Goal: Information Seeking & Learning: Understand process/instructions

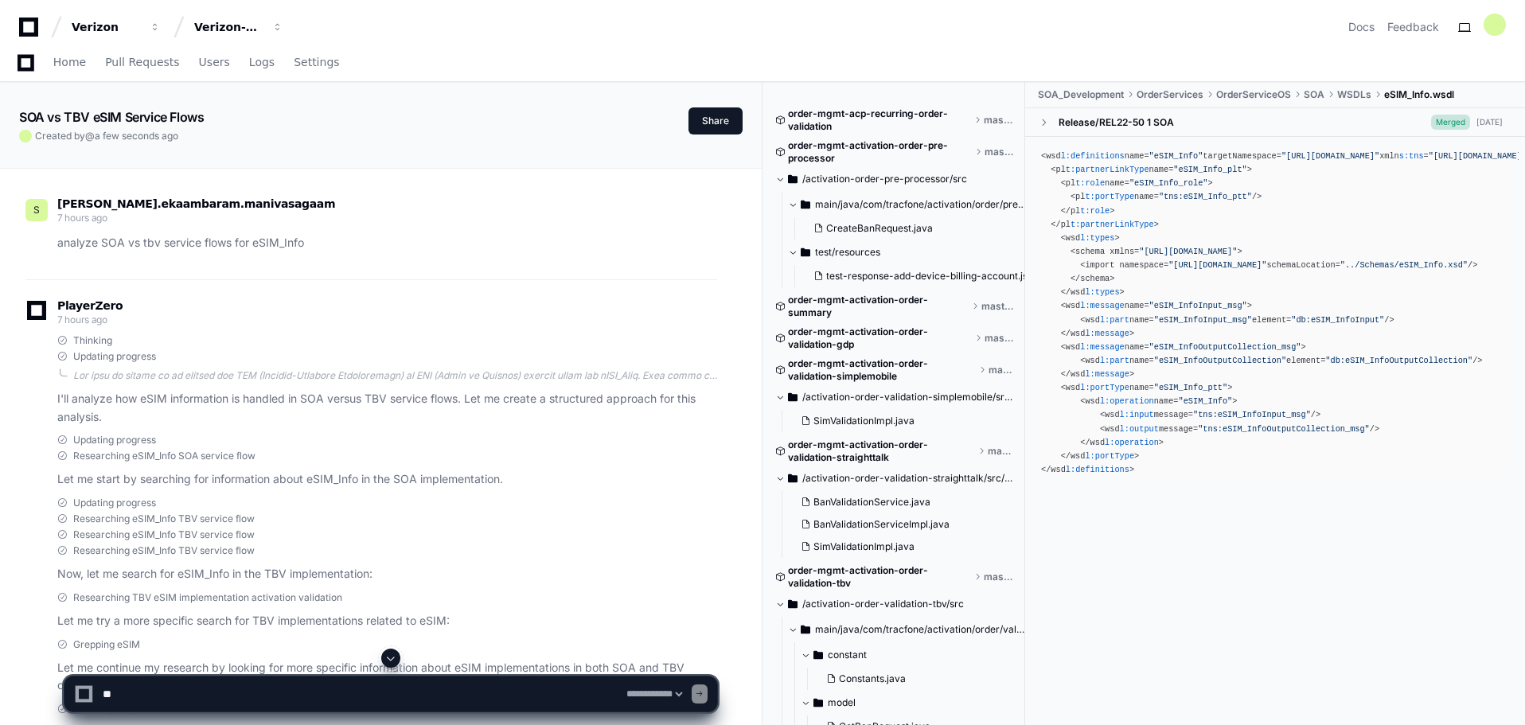
select select "*********"
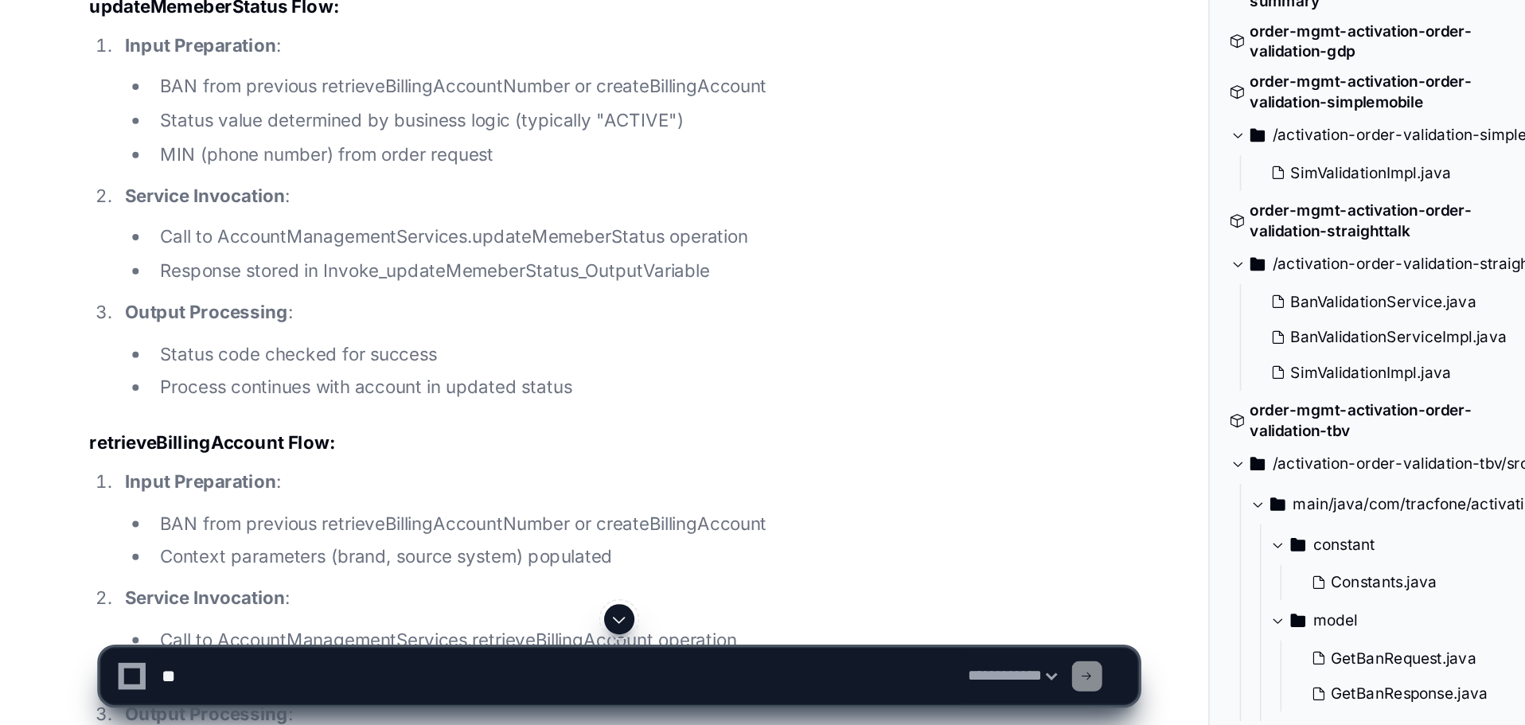
scroll to position [28920, 0]
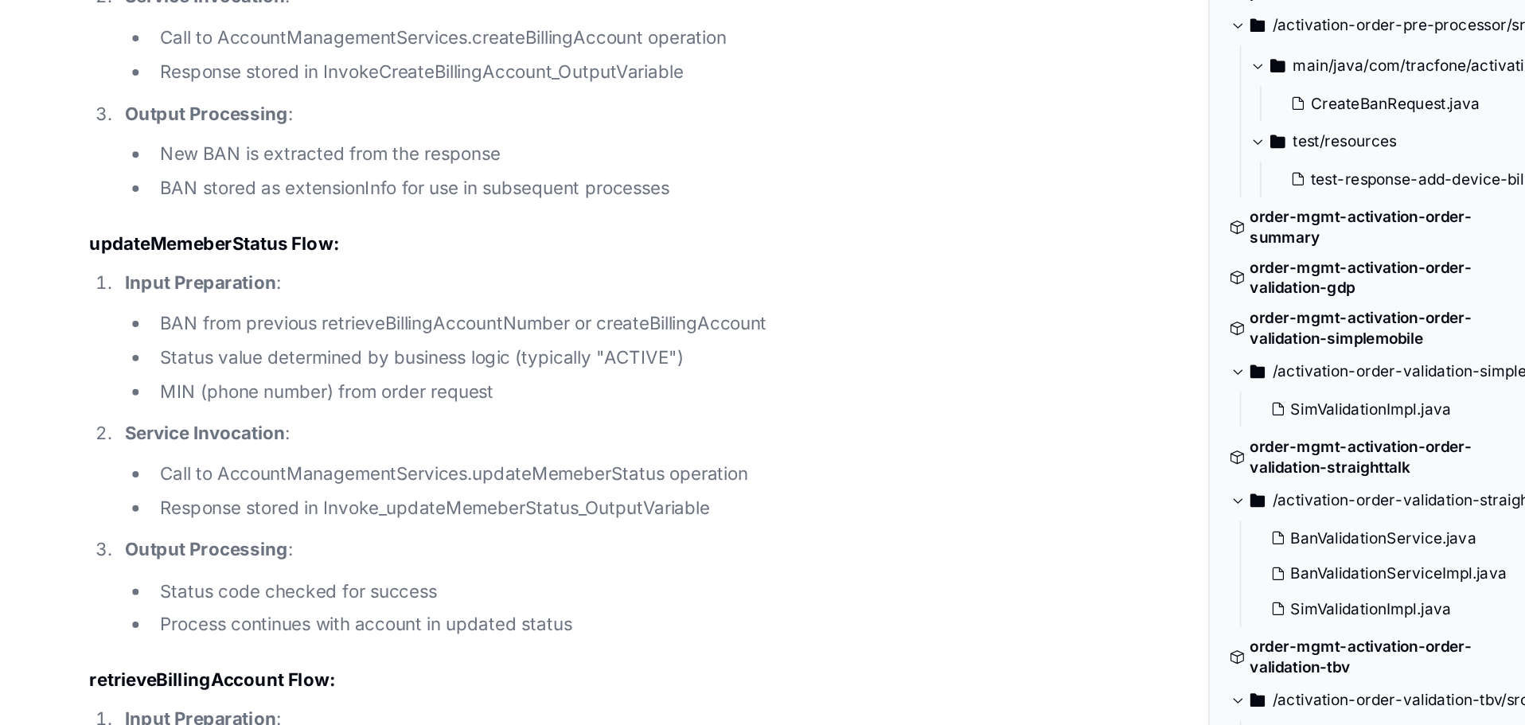
copy ul "Phone number extracted from the order request Brand name and source system para…"
drag, startPoint x: 388, startPoint y: 263, endPoint x: 96, endPoint y: 242, distance: 292.1
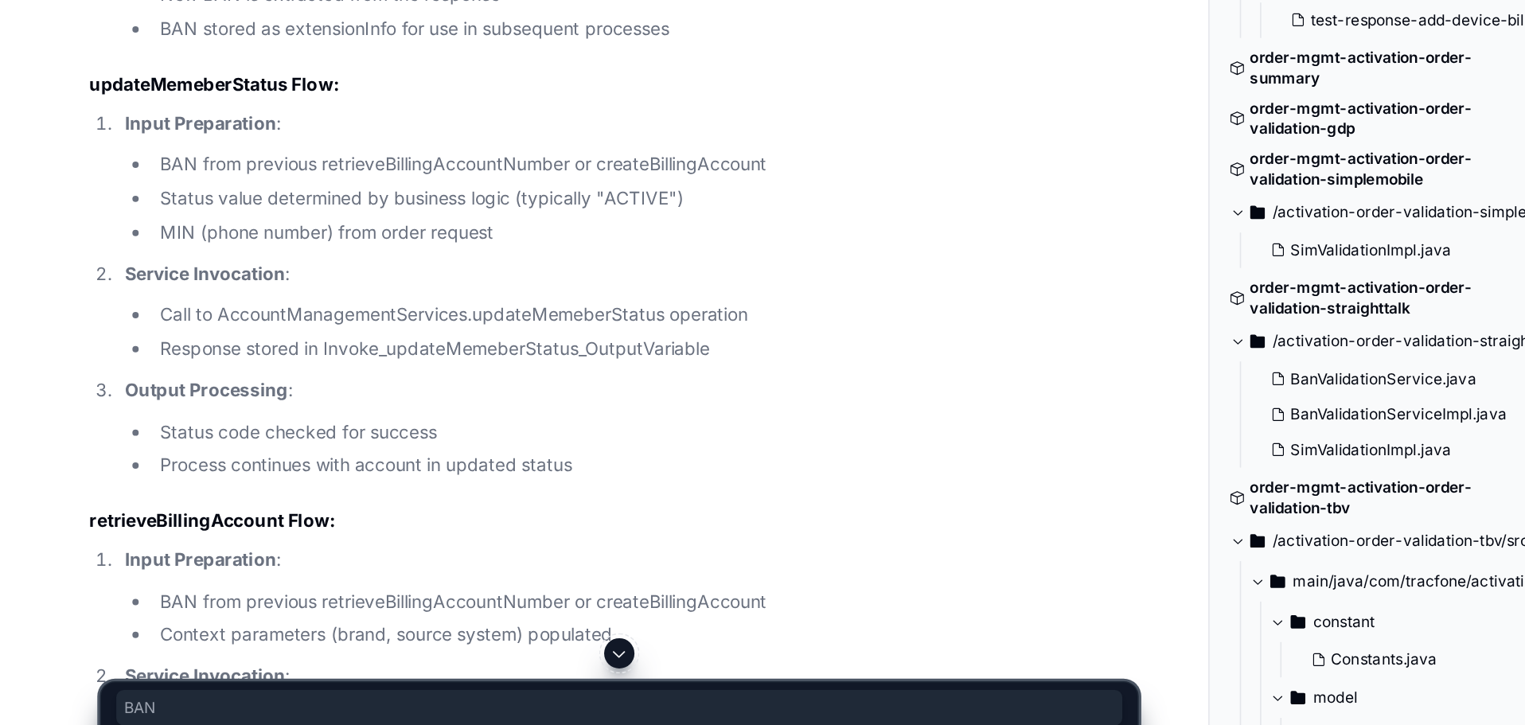
copy li "BAN"
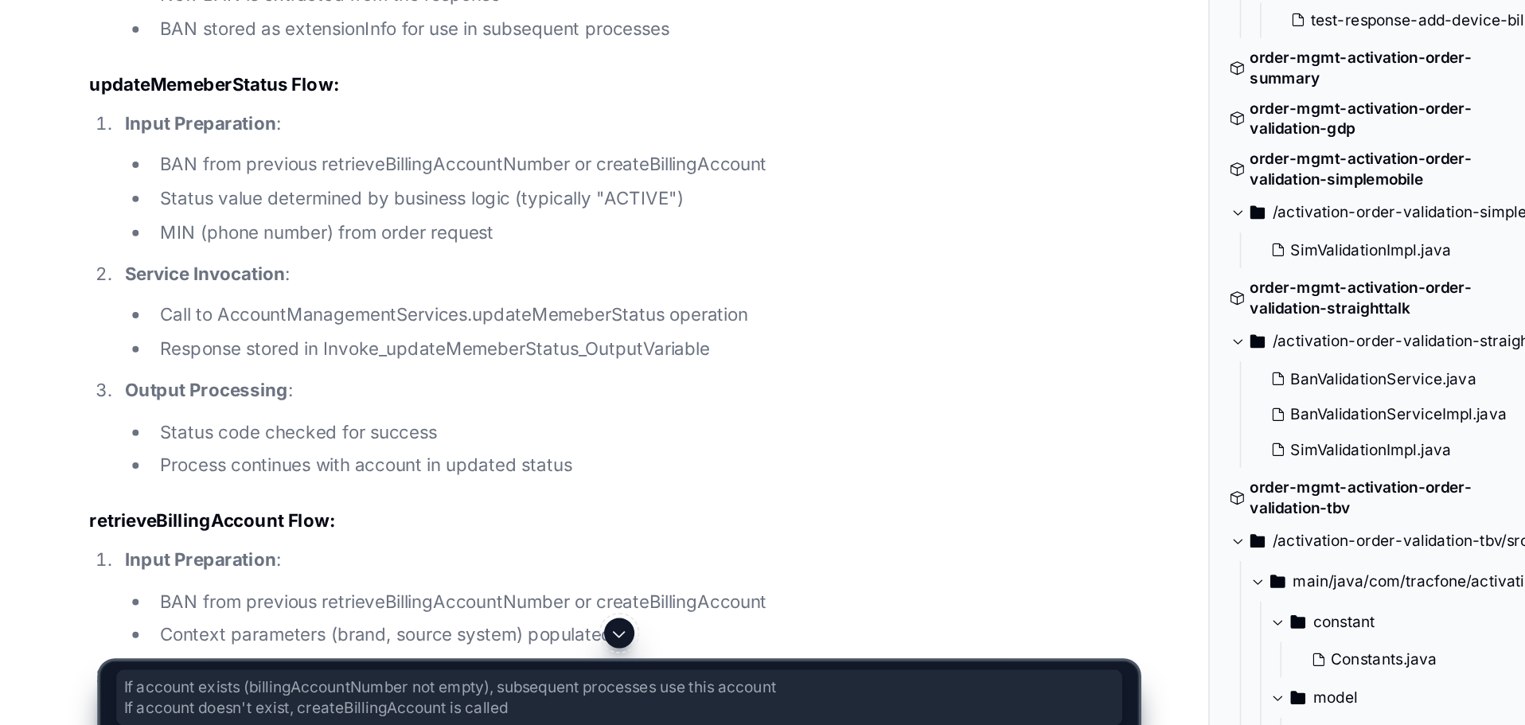
drag, startPoint x: 205, startPoint y: 477, endPoint x: 98, endPoint y: 443, distance: 111.8
copy ul "If account exists (billingAccountNumber not empty), subsequent processes use th…"
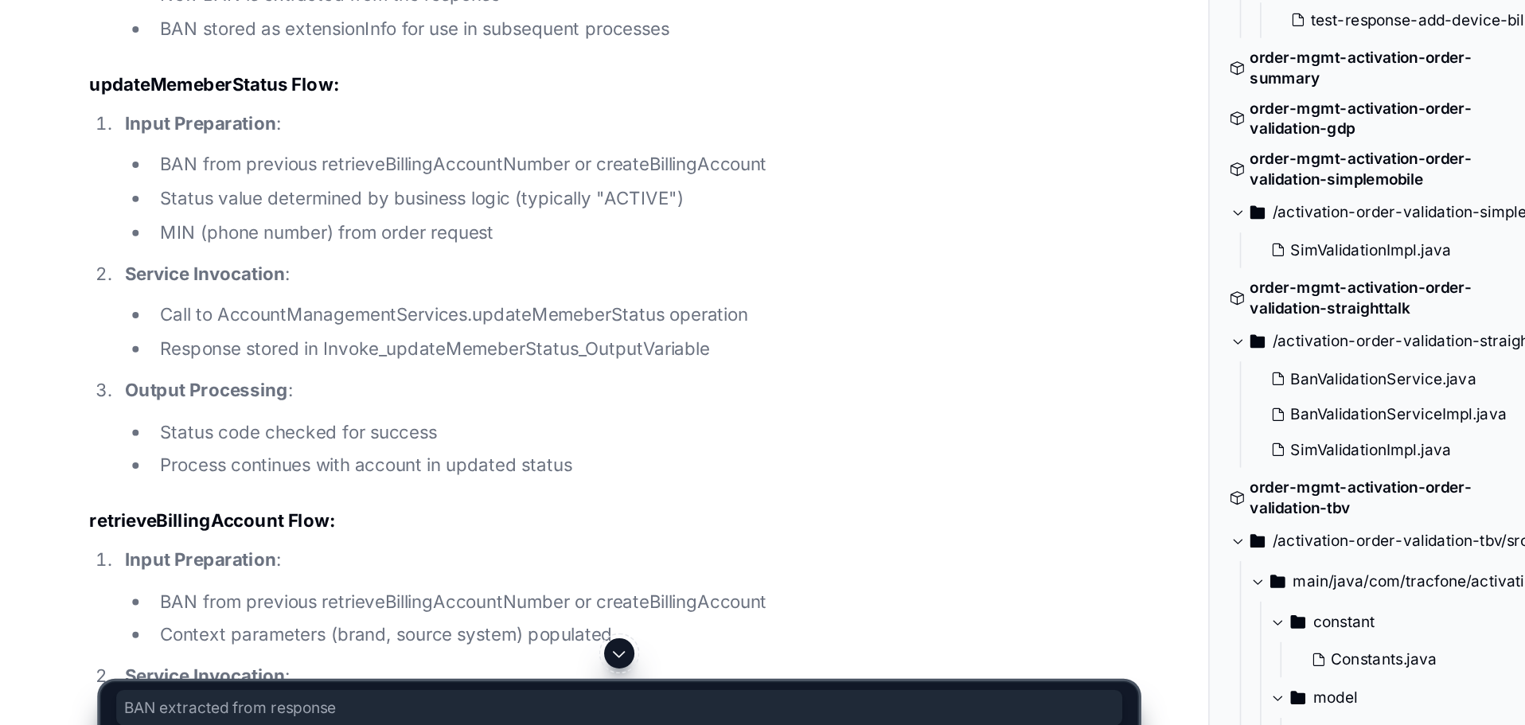
drag, startPoint x: 101, startPoint y: 410, endPoint x: 259, endPoint y: 408, distance: 157.6
copy li "BAN extracted from response"
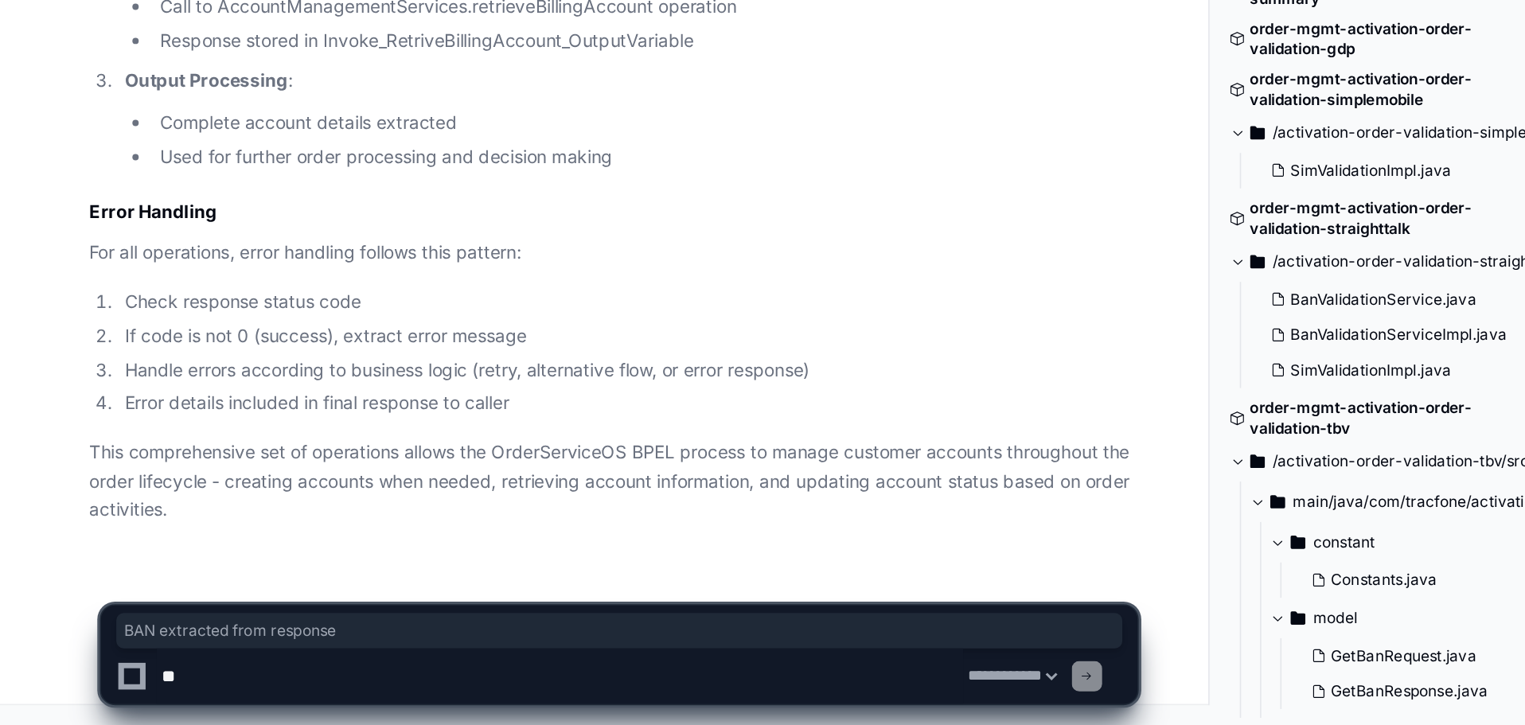
scroll to position [29810, 0]
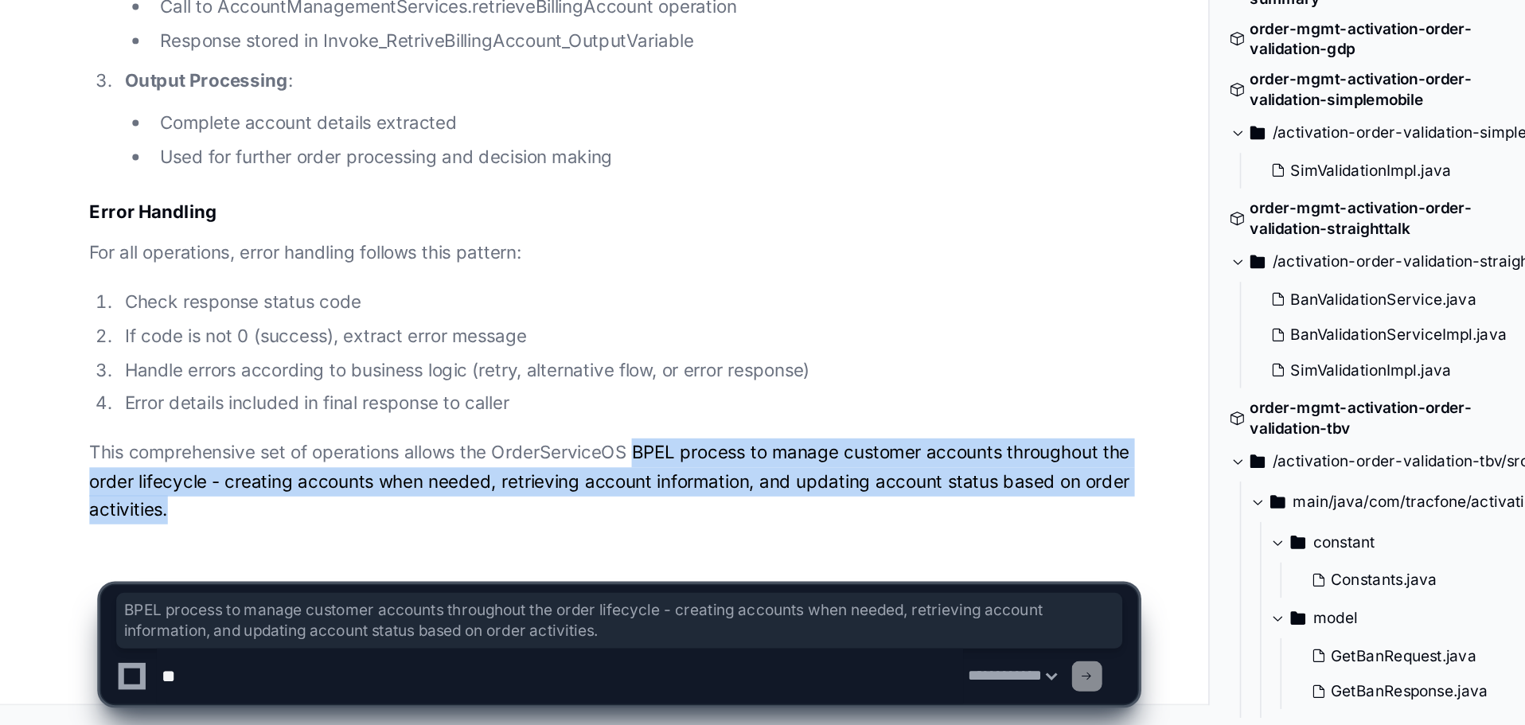
drag, startPoint x: 405, startPoint y: 551, endPoint x: 162, endPoint y: 585, distance: 246.0
click at [162, 585] on p "This comprehensive set of operations allows the OrderServiceOS BPEL process to …" at bounding box center [387, 571] width 660 height 54
click at [463, 562] on p "This comprehensive set of operations allows the OrderServiceOS BPEL process to …" at bounding box center [387, 571] width 660 height 54
drag, startPoint x: 478, startPoint y: 552, endPoint x: 473, endPoint y: 592, distance: 40.2
click at [473, 592] on p "This comprehensive set of operations allows the OrderServiceOS BPEL process to …" at bounding box center [387, 571] width 660 height 54
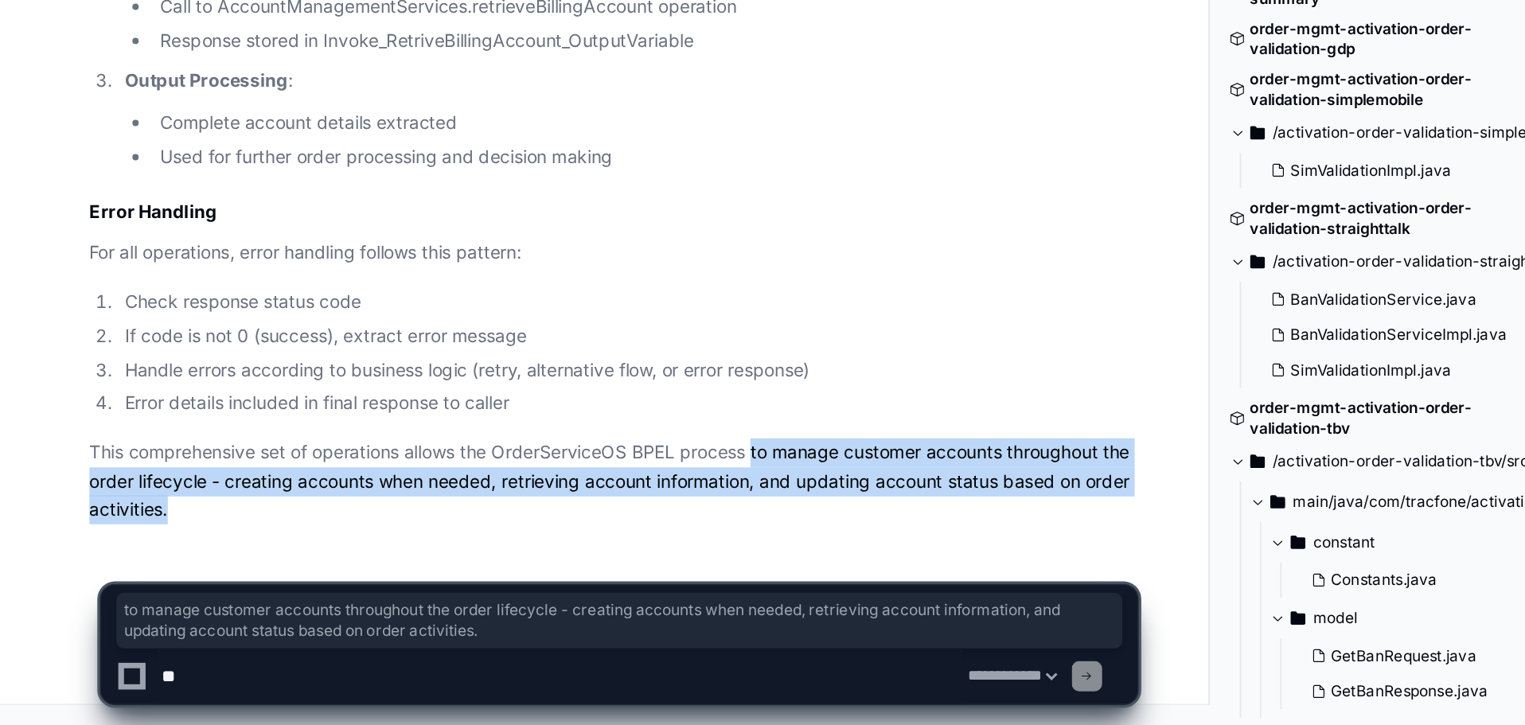
copy p "to manage customer accounts throughout the order lifecycle - creating accounts …"
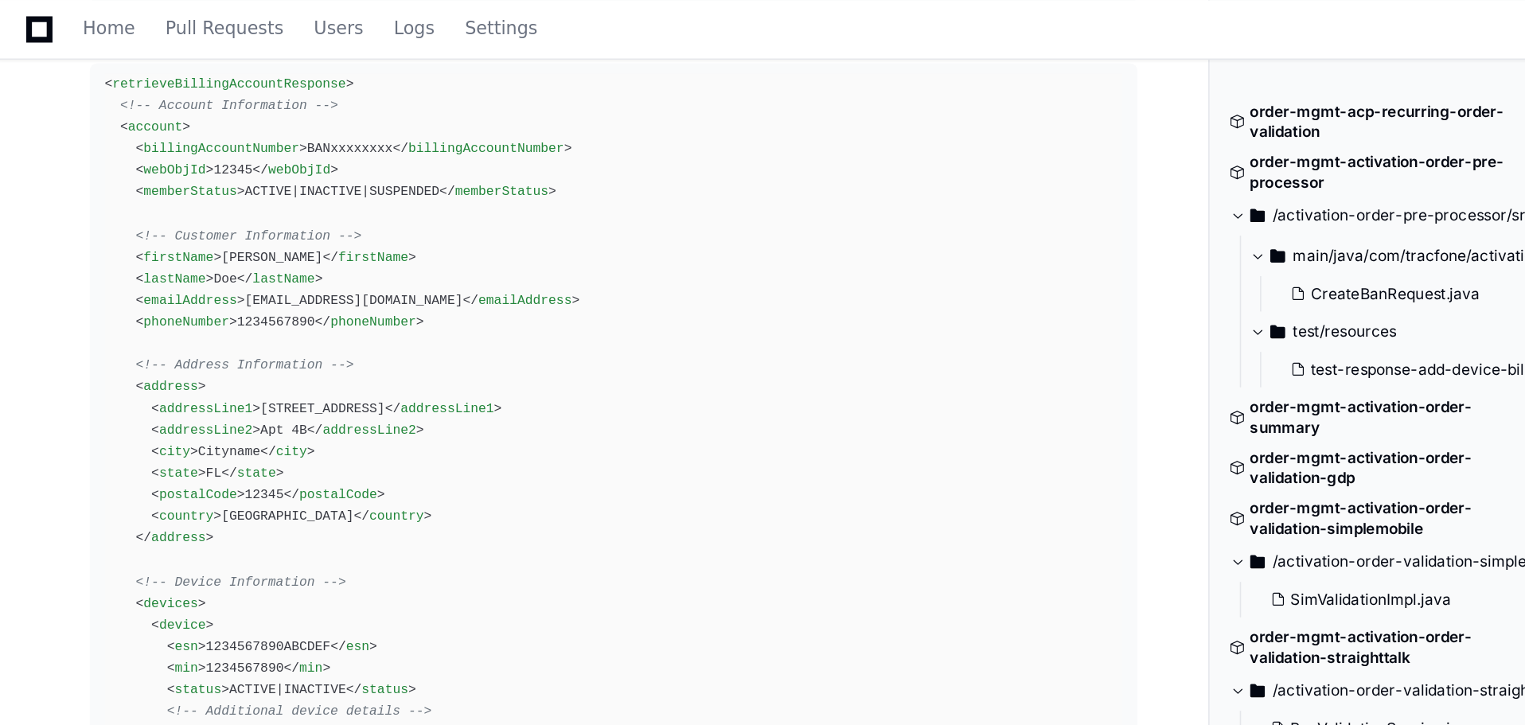
scroll to position [27600, 0]
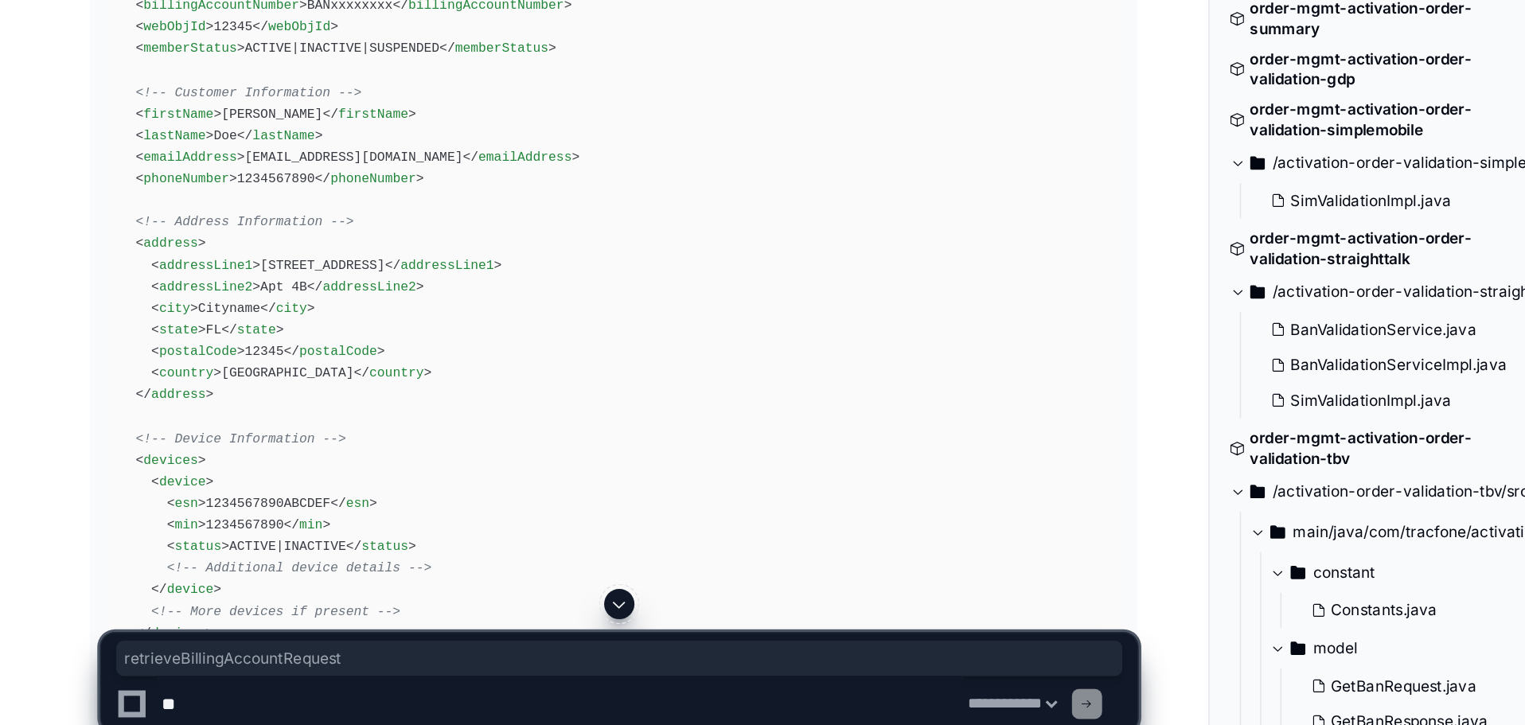
copy span "retrieveBillingAccountRequest"
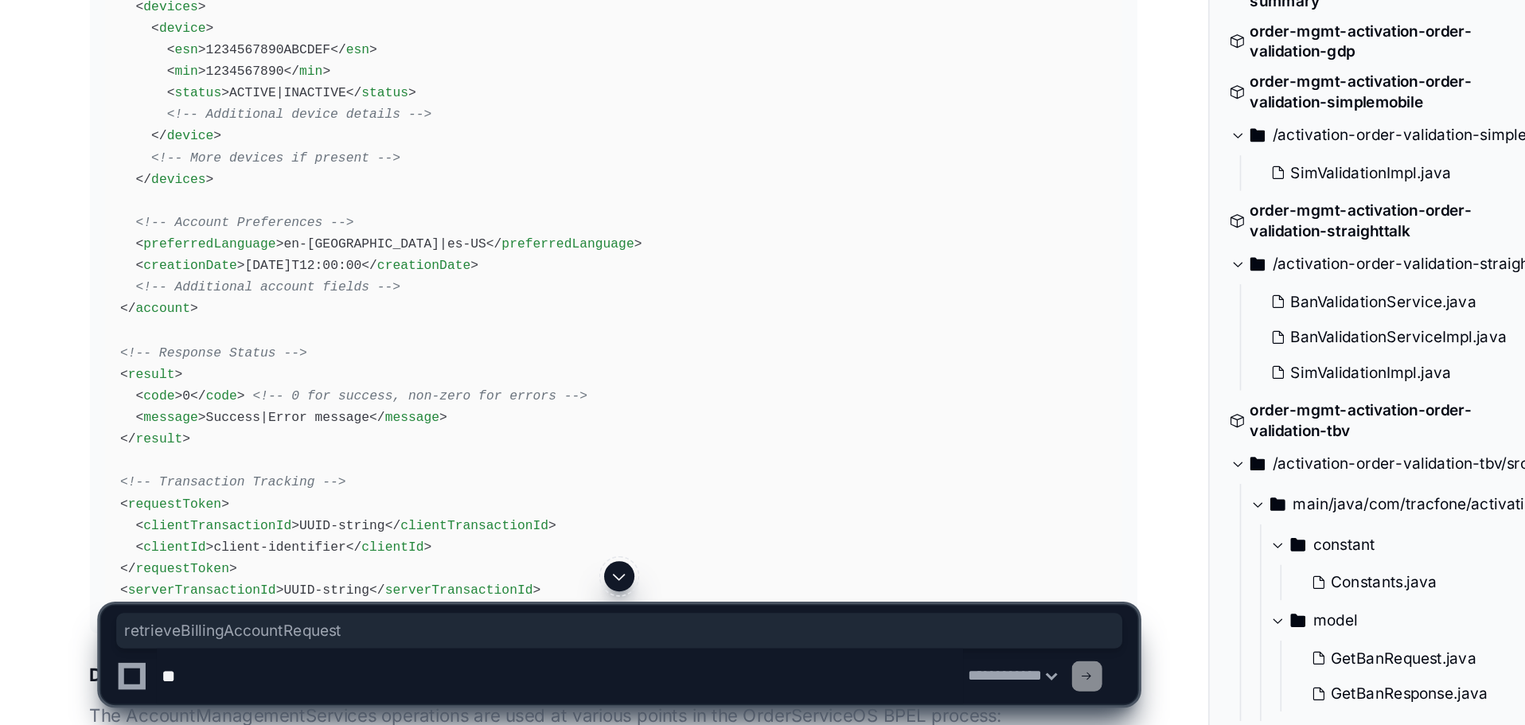
scroll to position [27934, 0]
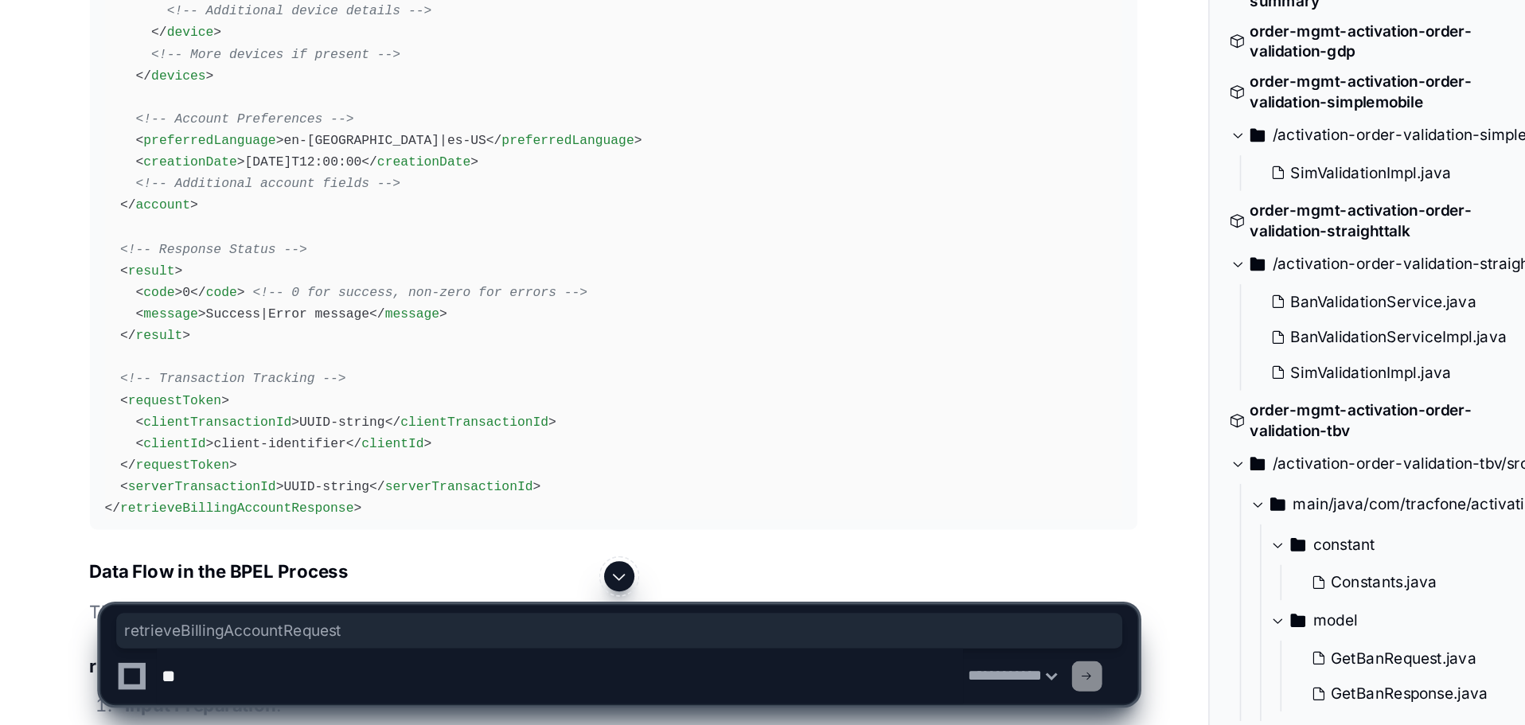
click at [170, 363] on div "< retrieveBillingAccountResponse > <!-- Account Information --> < account > < b…" at bounding box center [387, 234] width 641 height 723
copy span "retrieveBillingAccountResponse"
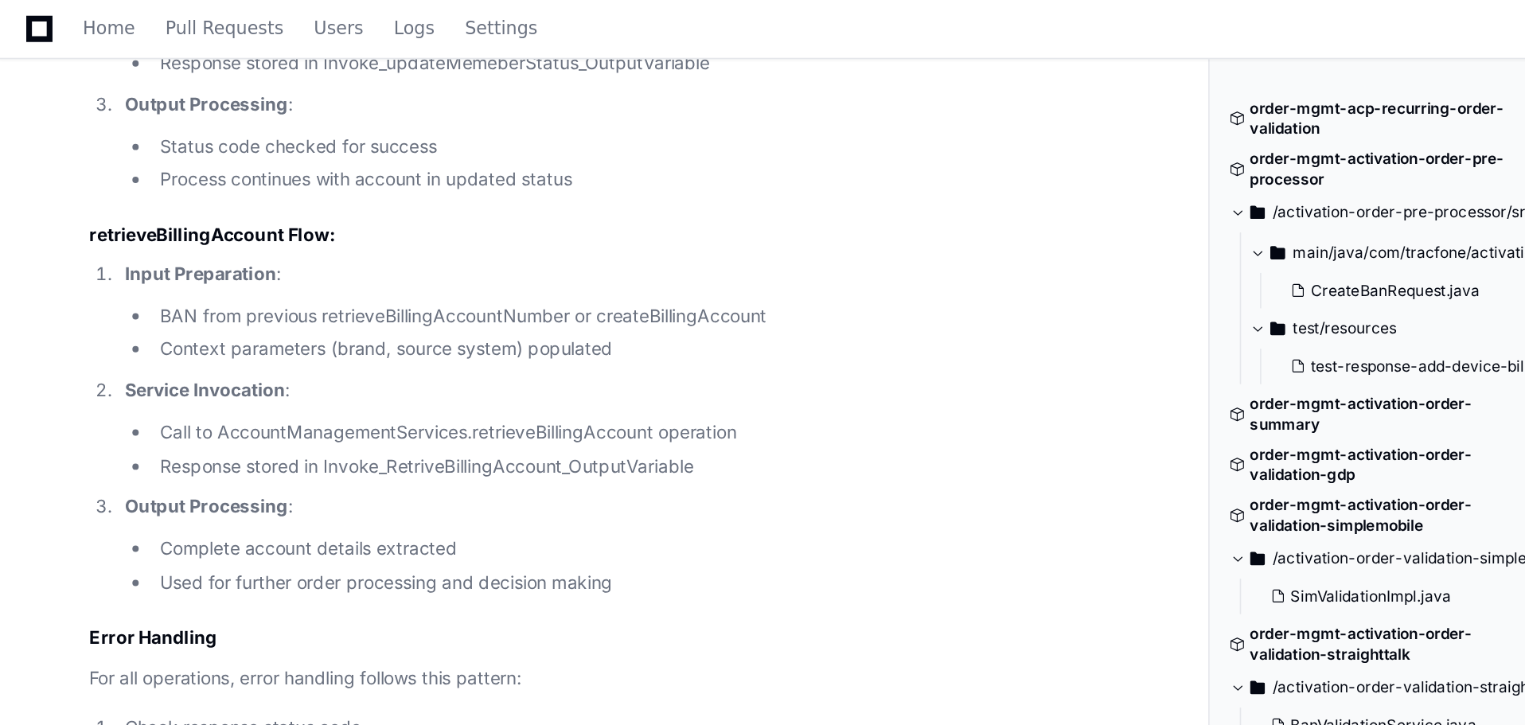
scroll to position [28755, 0]
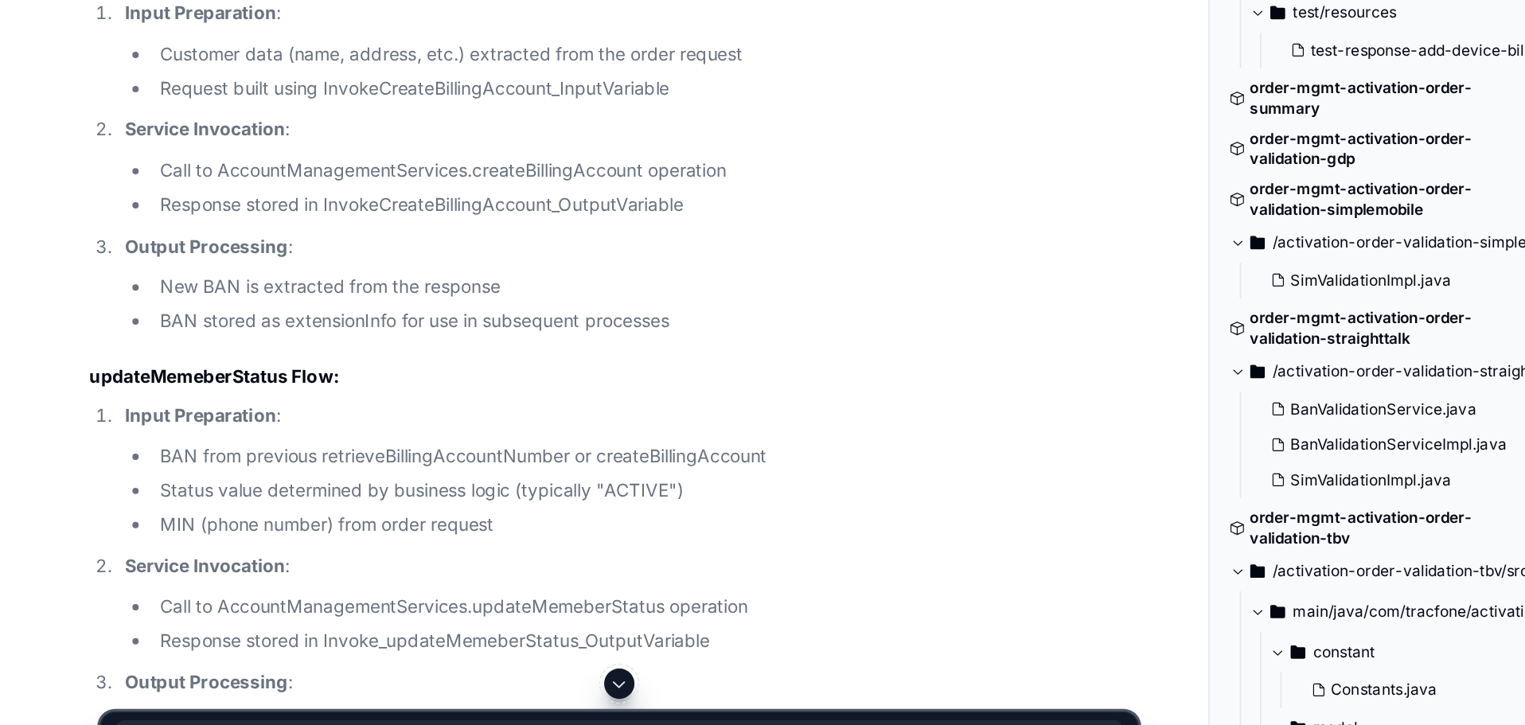
copy h3 "retrieveBillingAccountNumber"
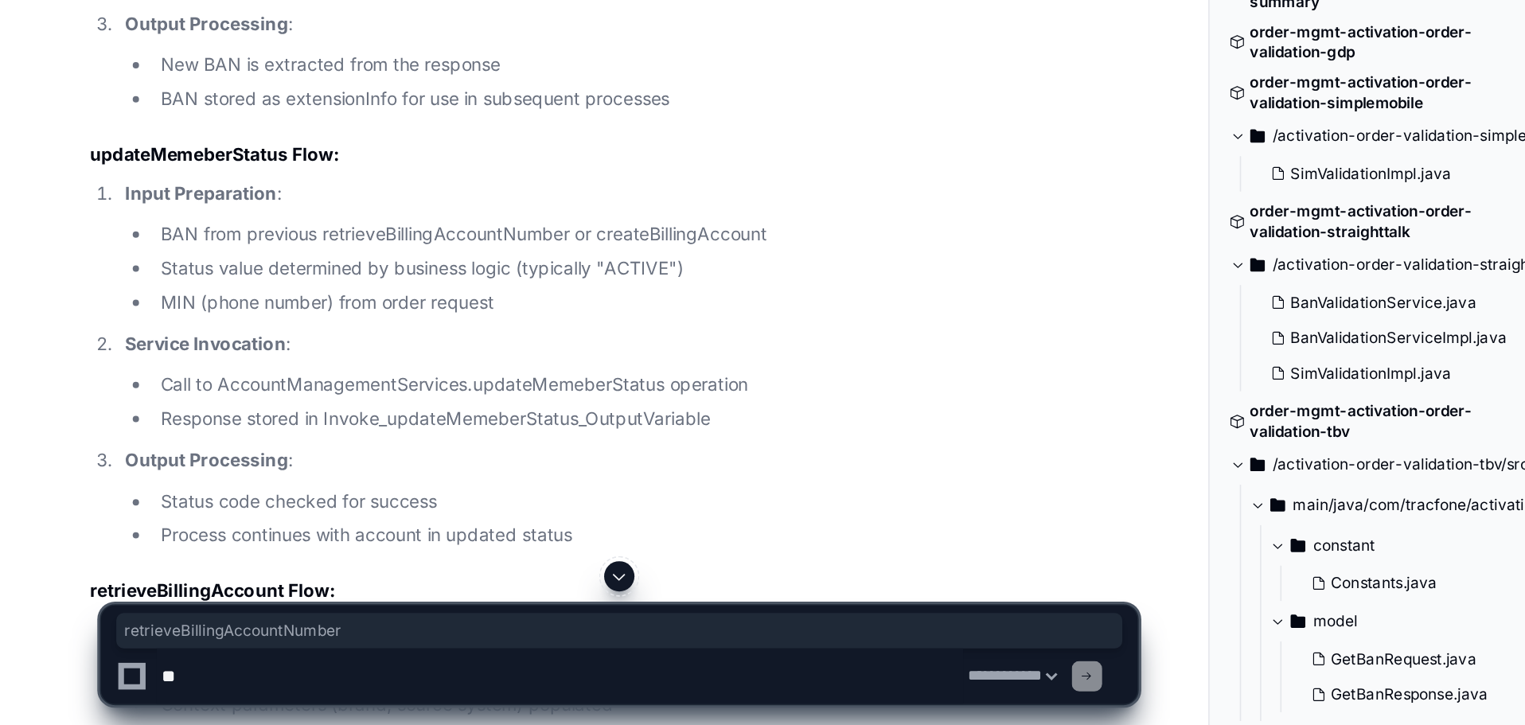
scroll to position [28906, 0]
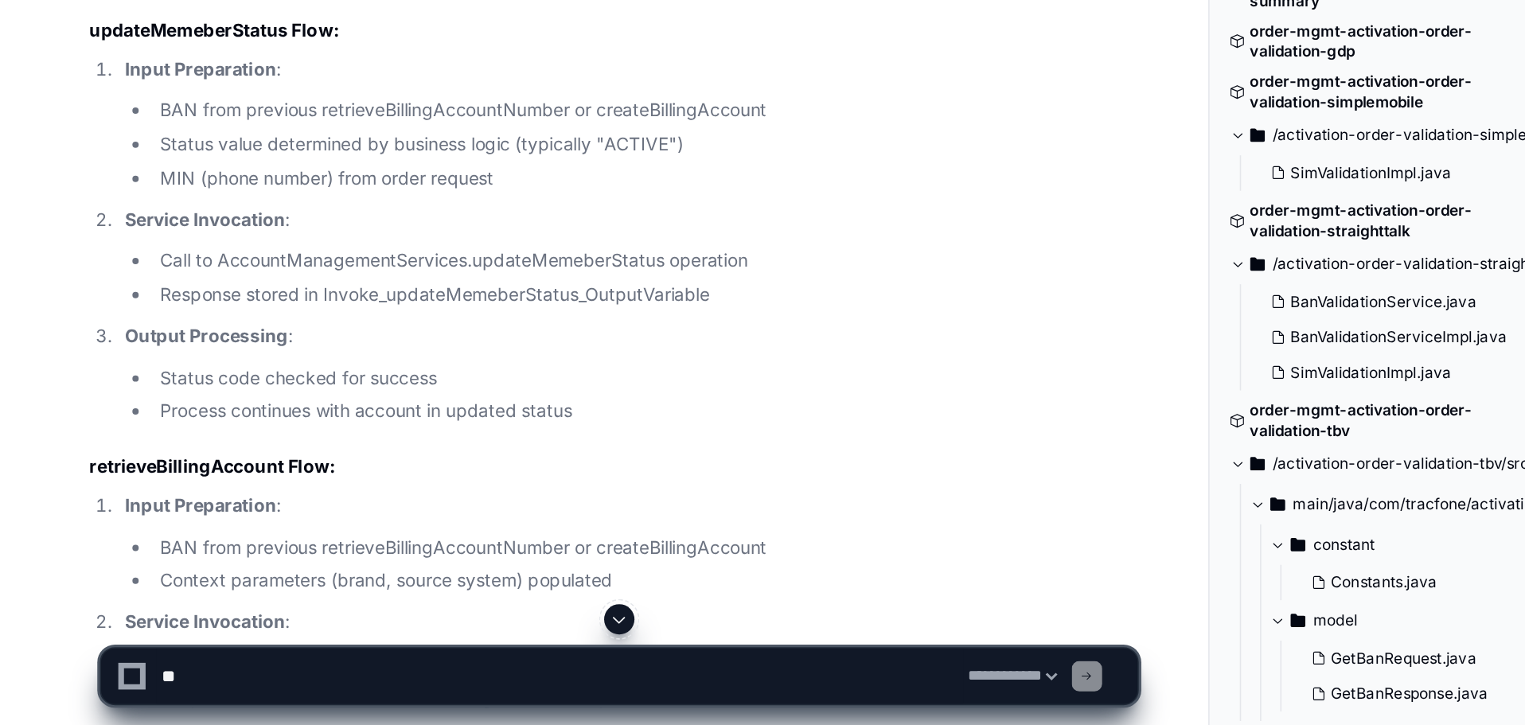
click at [125, 41] on h3 "createBillingAccount Flow:" at bounding box center [387, 33] width 660 height 16
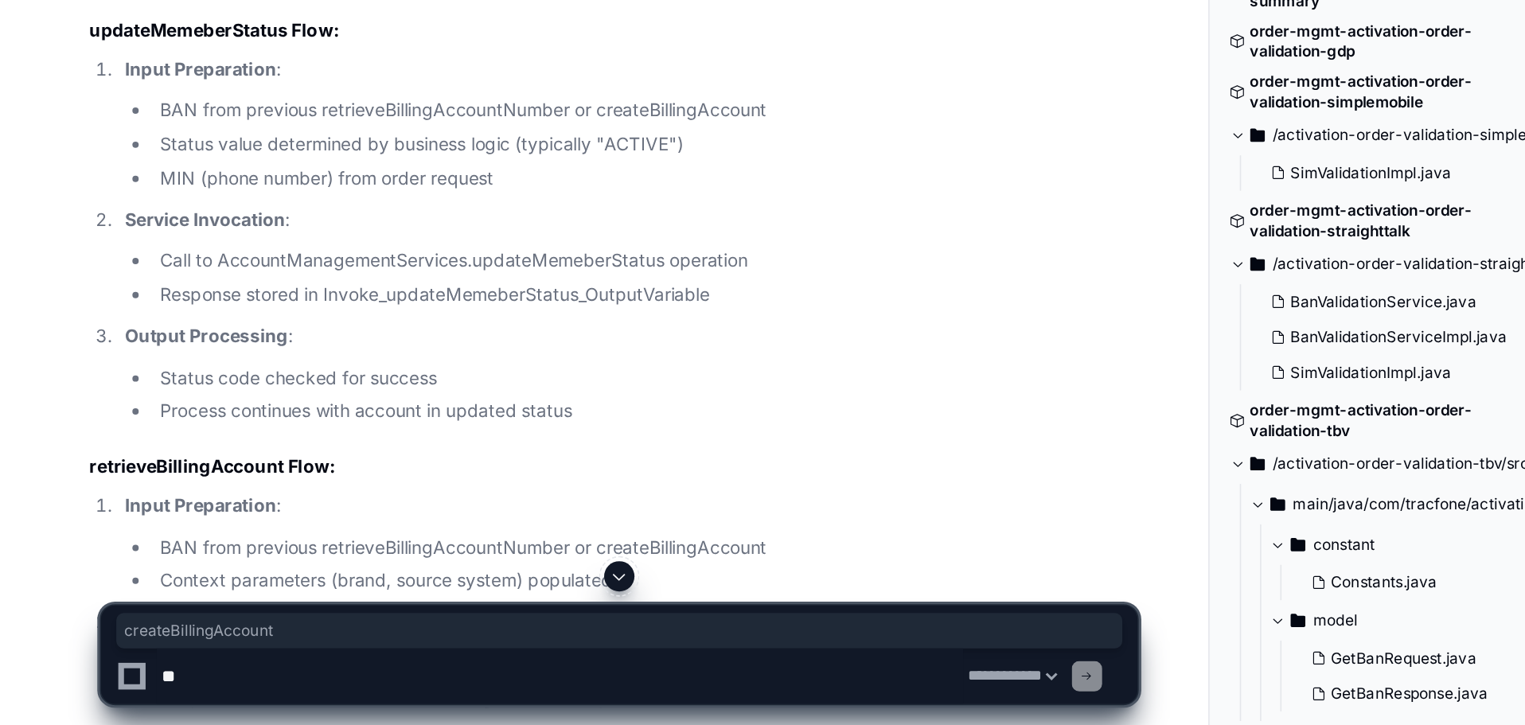
copy h3 "createBillingAccount"
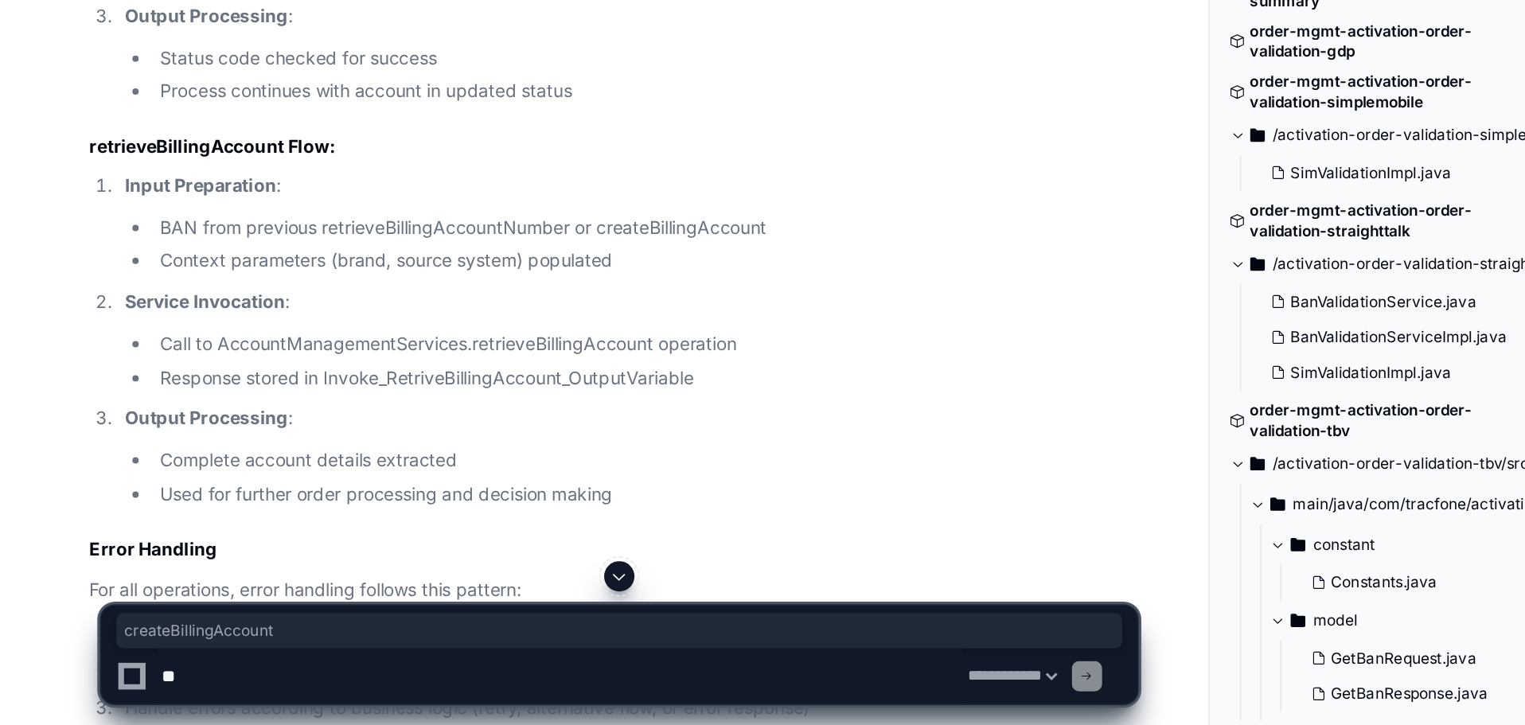
scroll to position [29307, 0]
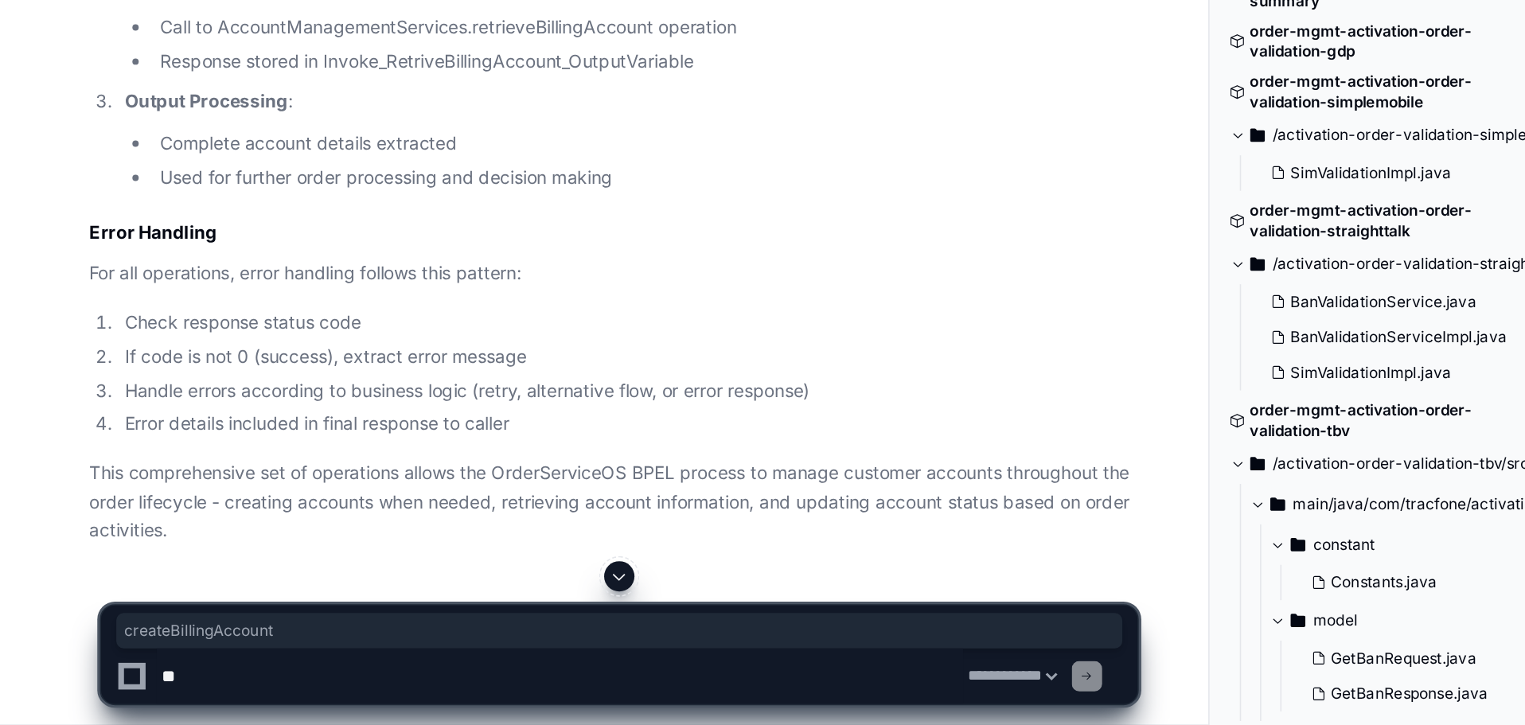
copy h3 "updateMemeberStatus"
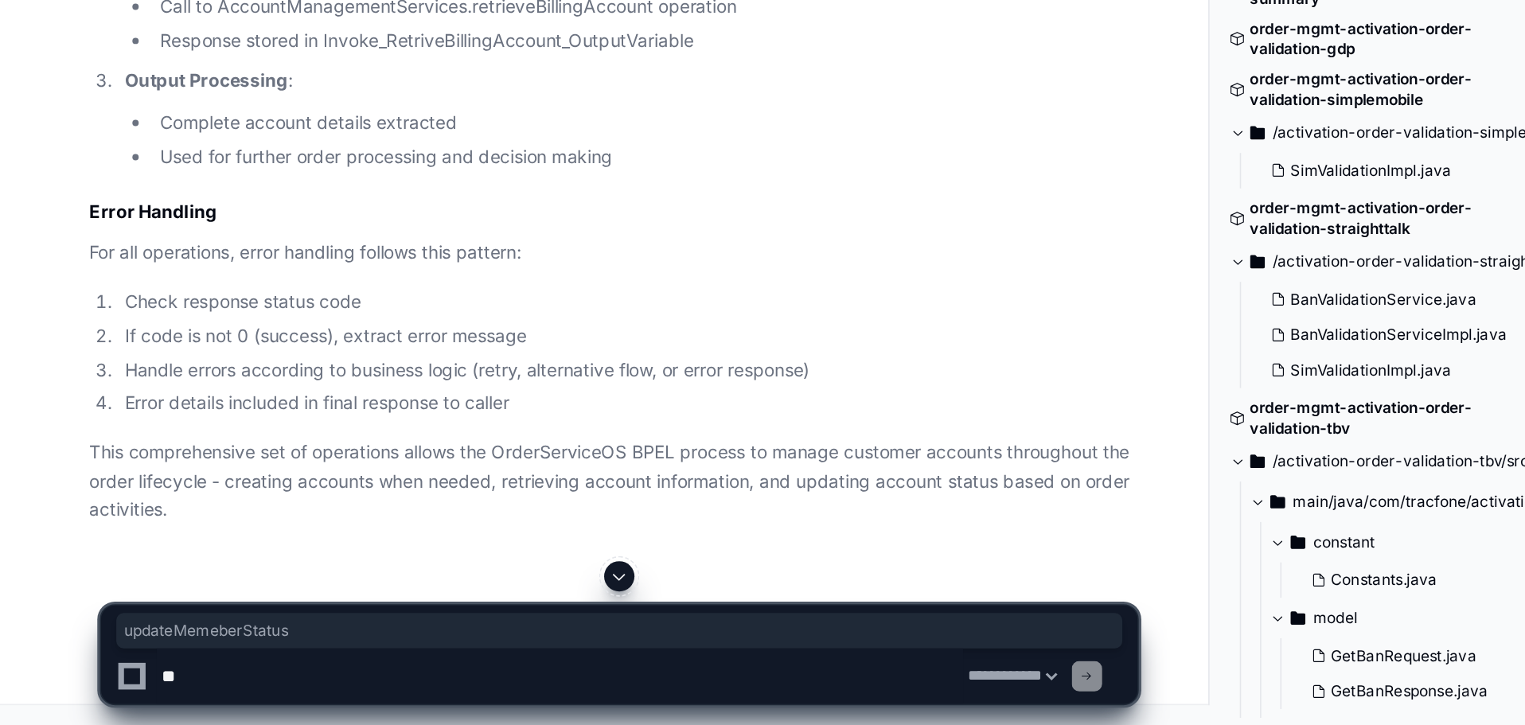
click at [122, 156] on h3 "retrieveBillingAccount Flow:" at bounding box center [387, 148] width 660 height 16
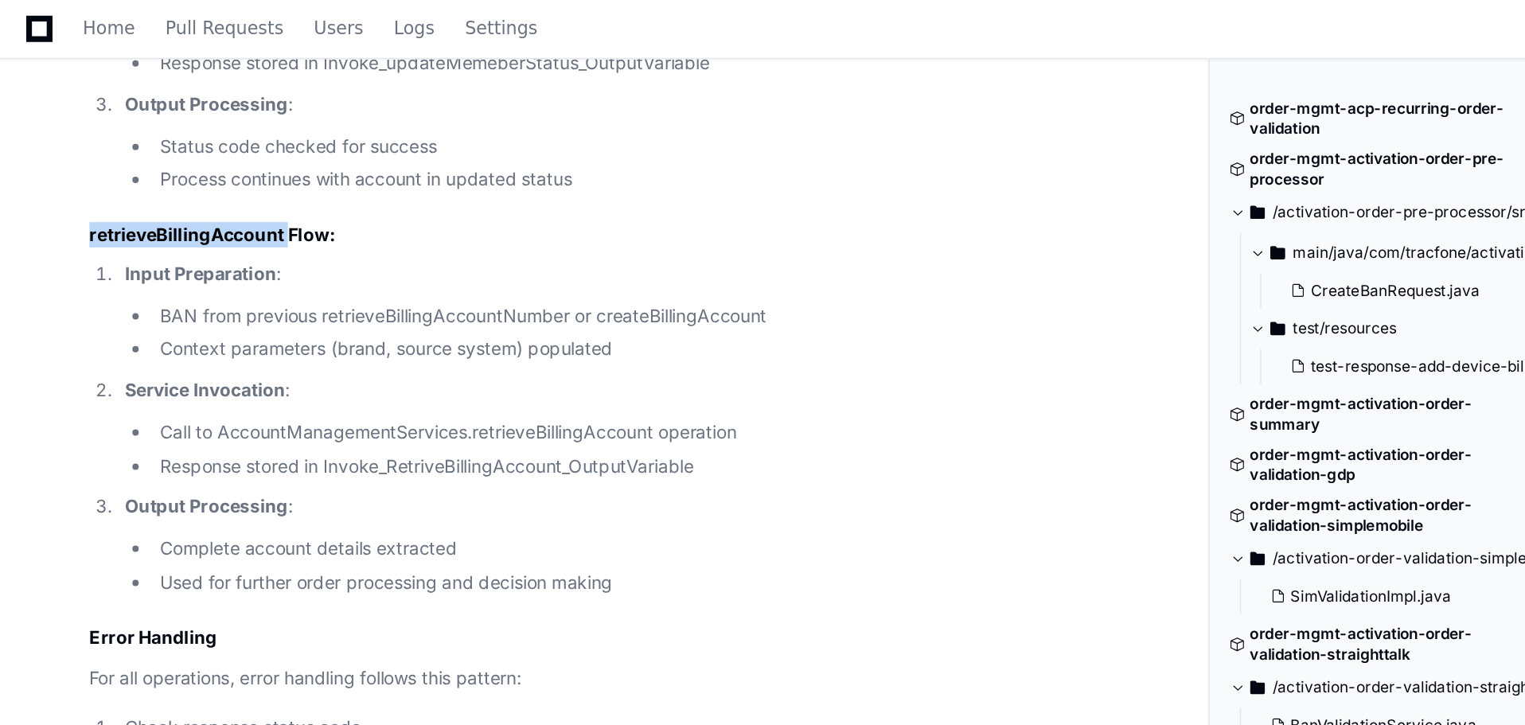
scroll to position [29102, 0]
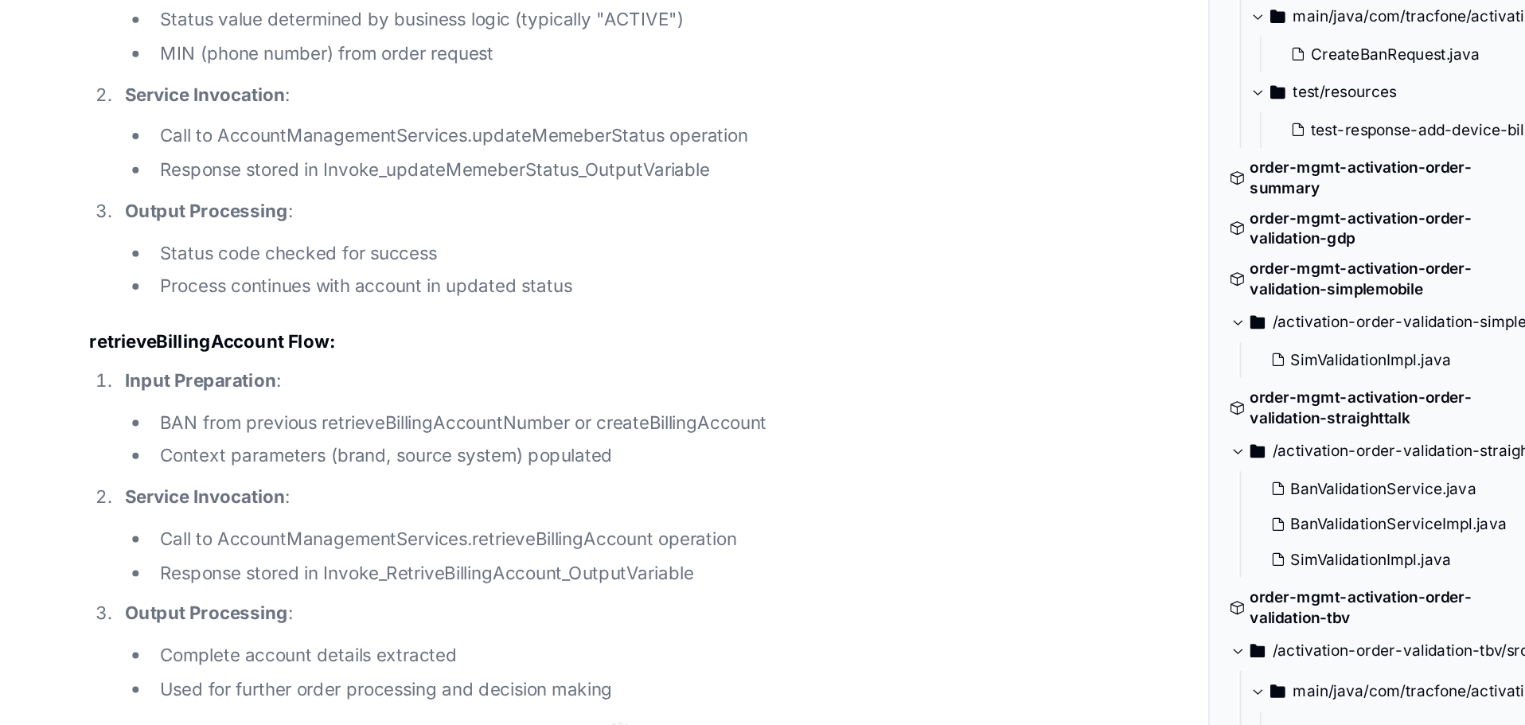
drag, startPoint x: 102, startPoint y: 373, endPoint x: 443, endPoint y: 392, distance: 342.1
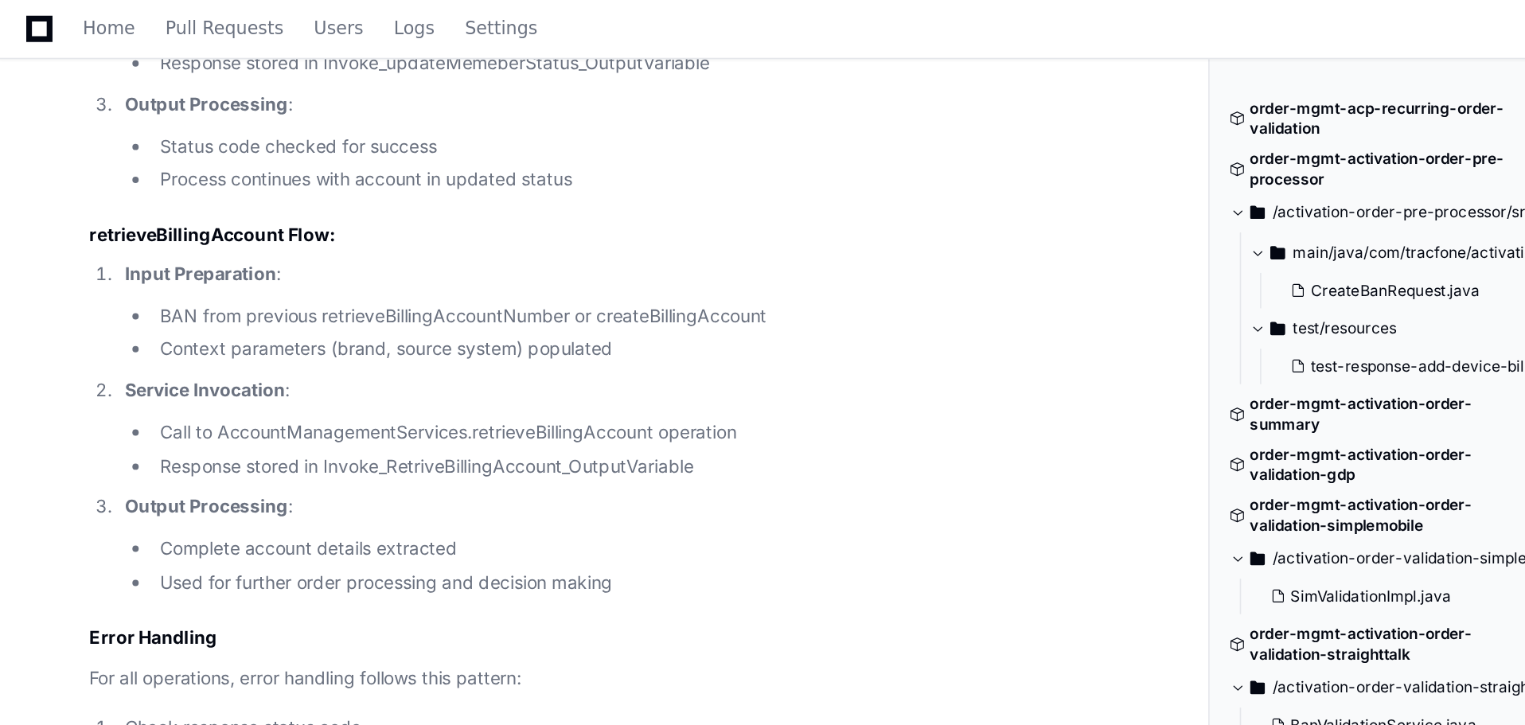
scroll to position [29254, 0]
